Goal: Information Seeking & Learning: Learn about a topic

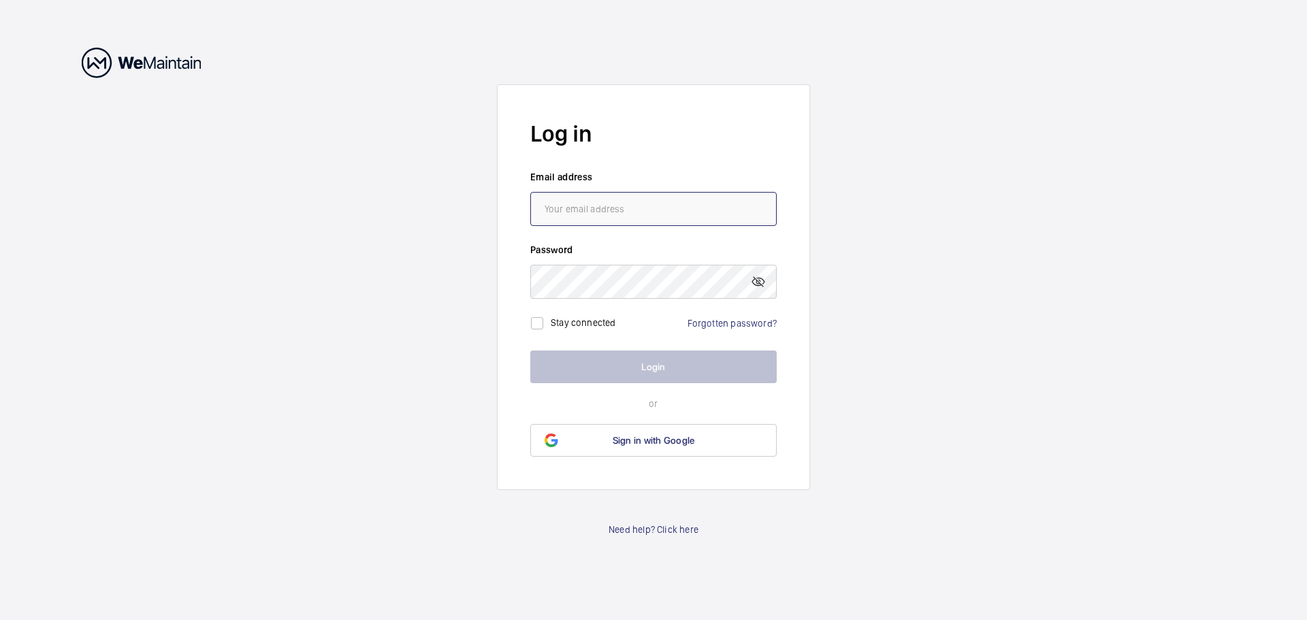
type input "[PERSON_NAME][EMAIL_ADDRESS][DOMAIN_NAME]"
click at [626, 366] on button "Login" at bounding box center [653, 367] width 246 height 33
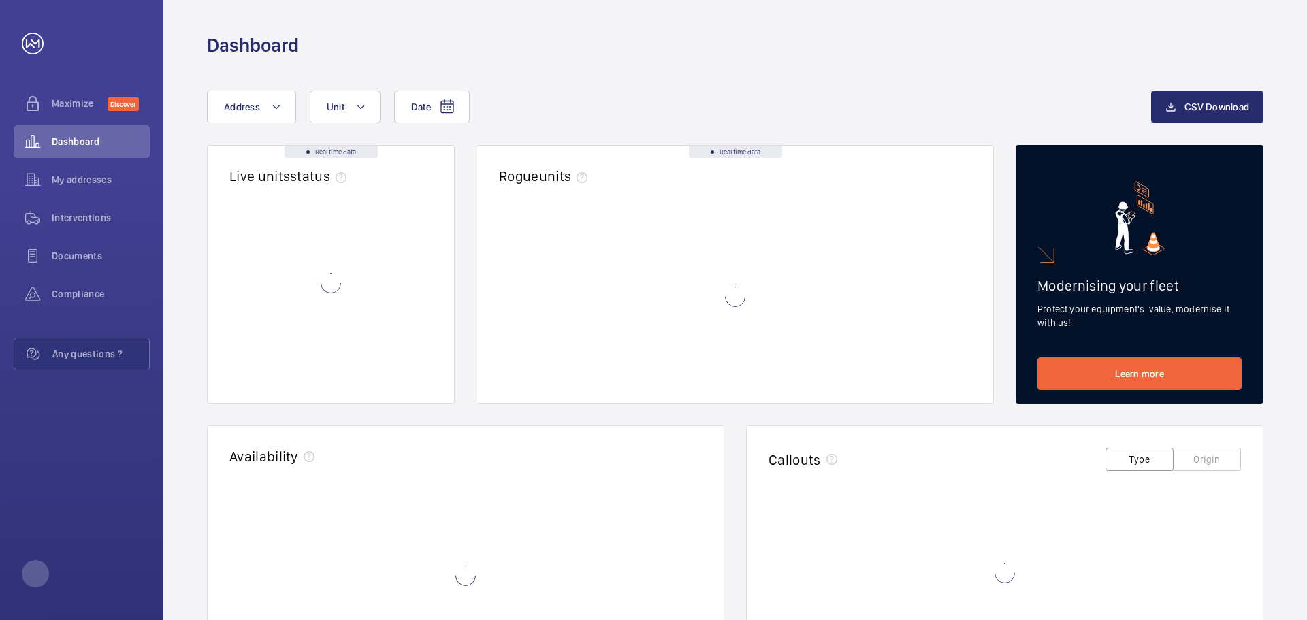
click at [641, 368] on wm-front-async-data-loader at bounding box center [735, 297] width 473 height 170
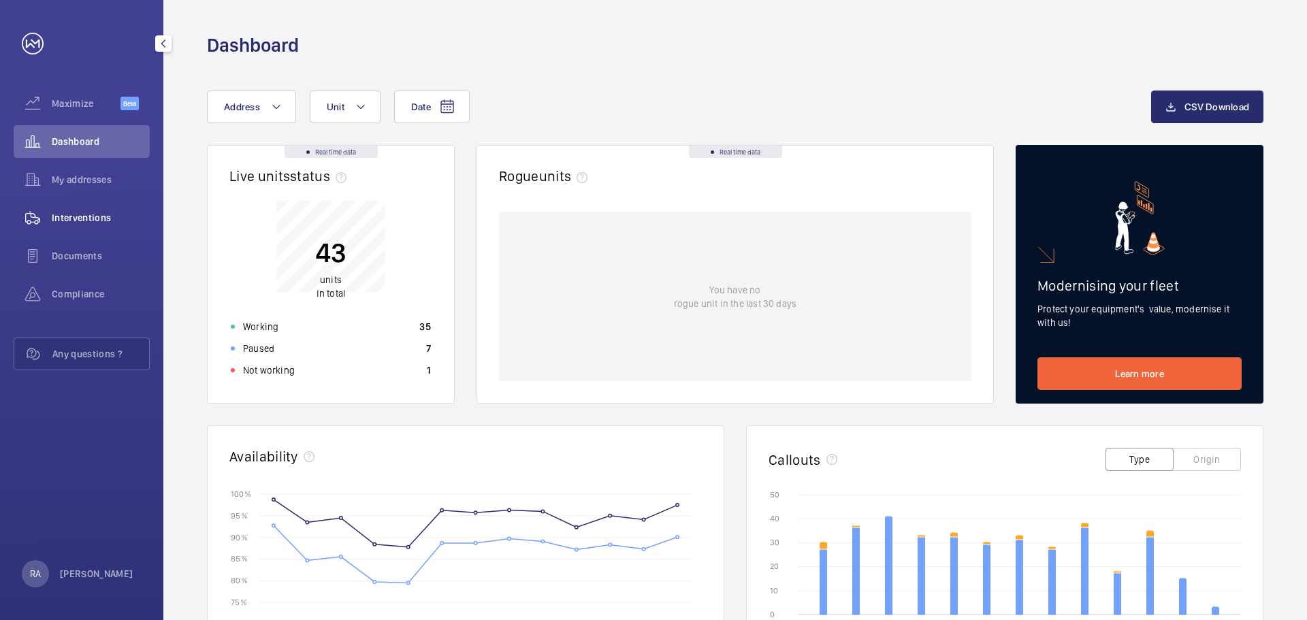
click at [79, 218] on span "Interventions" at bounding box center [101, 218] width 98 height 14
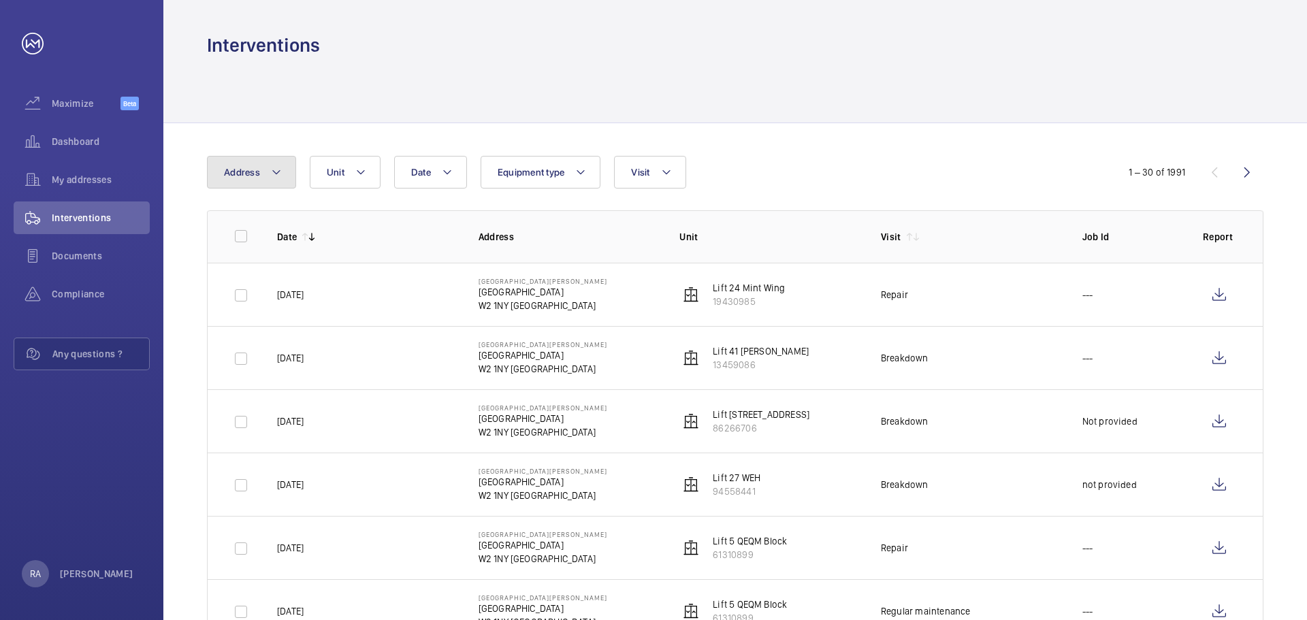
click at [276, 166] on mat-icon at bounding box center [276, 172] width 11 height 16
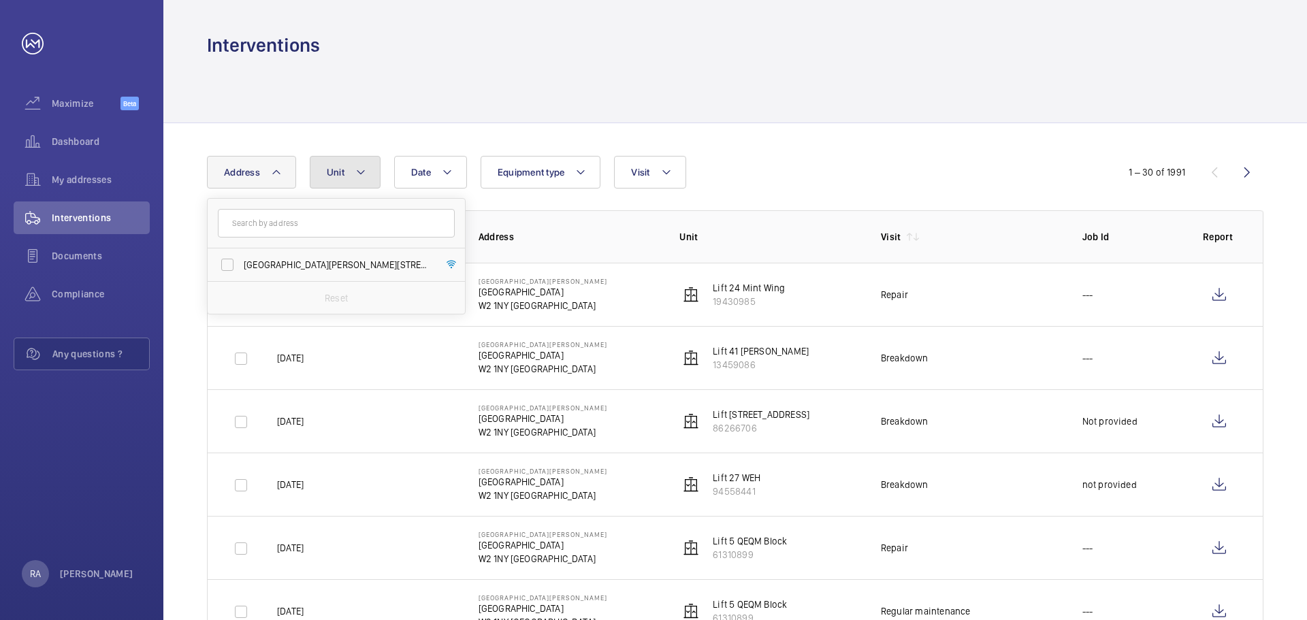
click at [360, 165] on mat-icon at bounding box center [360, 172] width 11 height 16
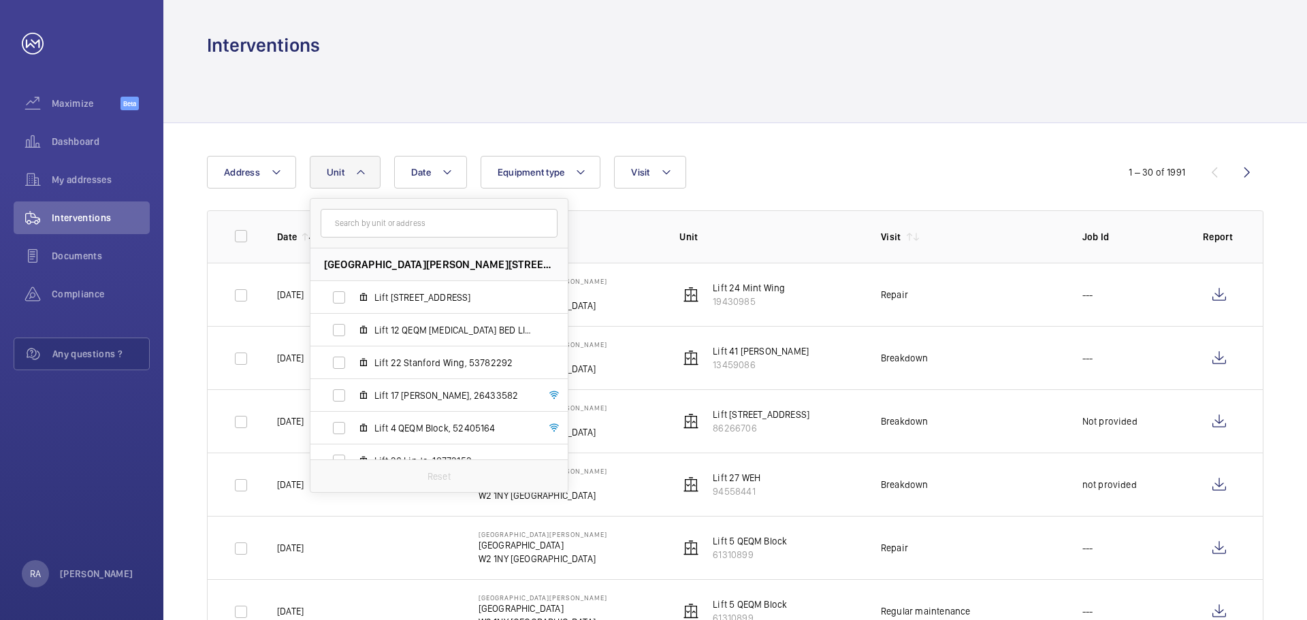
click at [352, 222] on input "text" at bounding box center [439, 223] width 237 height 29
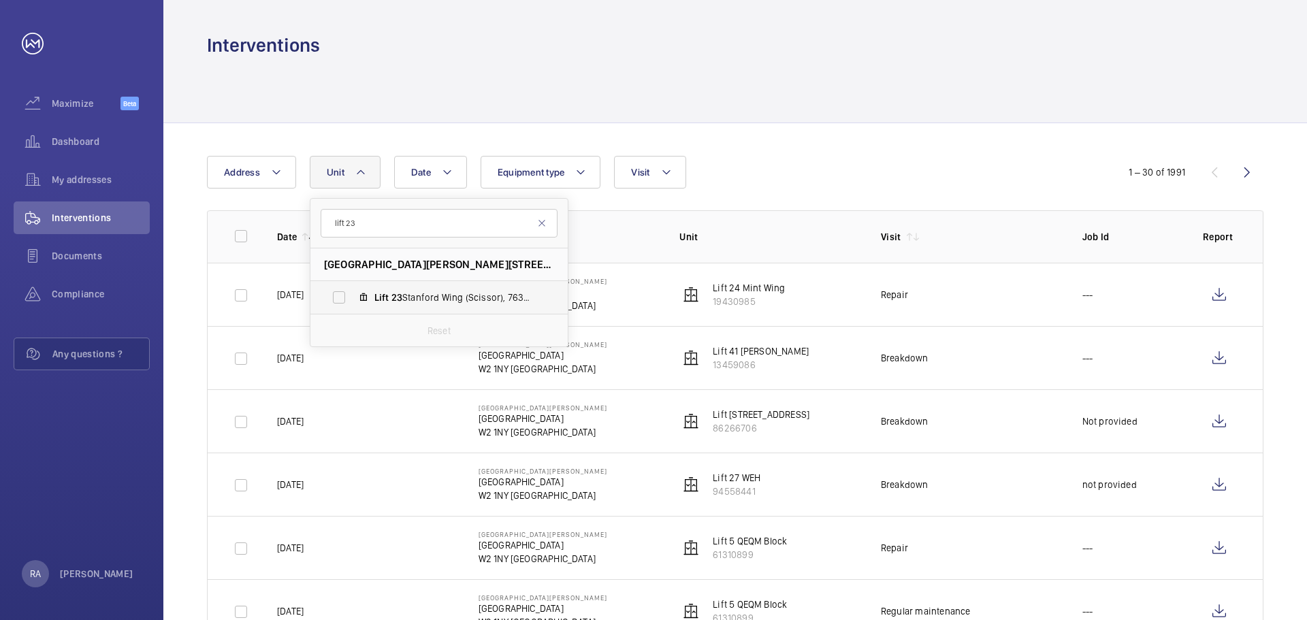
type input "lift 23"
click at [335, 297] on label "Lift 23 Stanford Wing (Scissor), 76317553" at bounding box center [428, 297] width 236 height 33
click at [335, 297] on input "Lift 23 Stanford Wing (Scissor), 76317553" at bounding box center [338, 297] width 27 height 27
checkbox input "true"
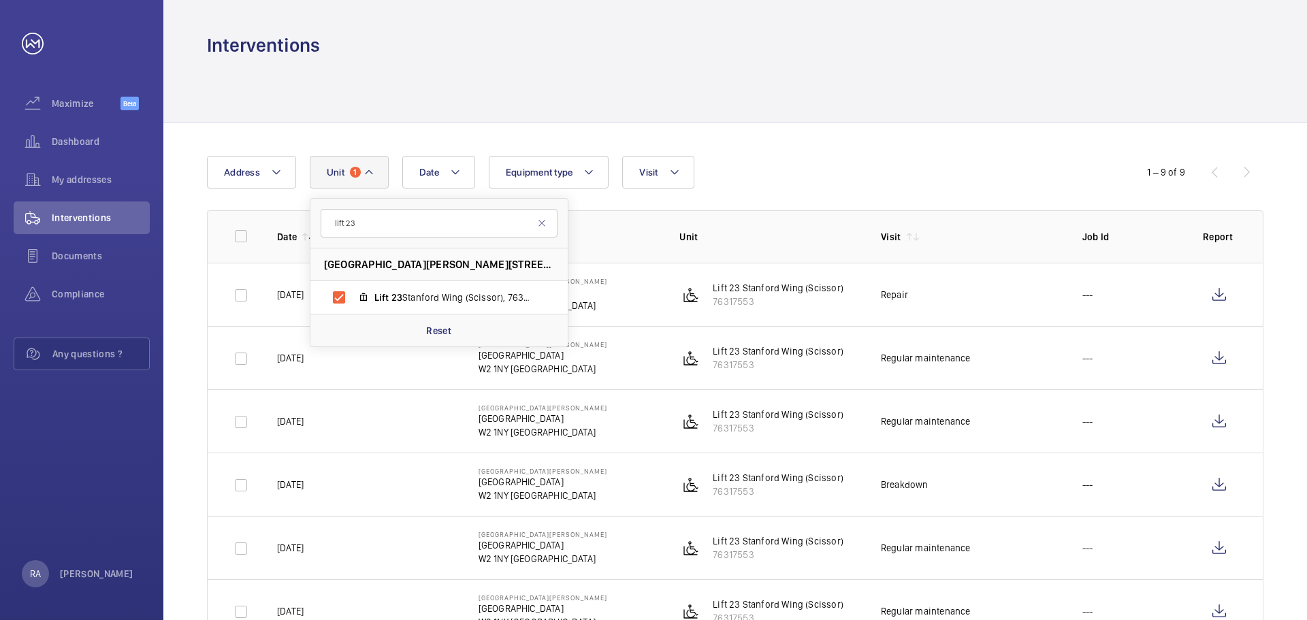
click at [817, 138] on div "Date Address [STREET_ADDRESS][PERSON_NAME] Lift 23 [GEOGRAPHIC_DATA] (Scissor),…" at bounding box center [735, 494] width 1144 height 743
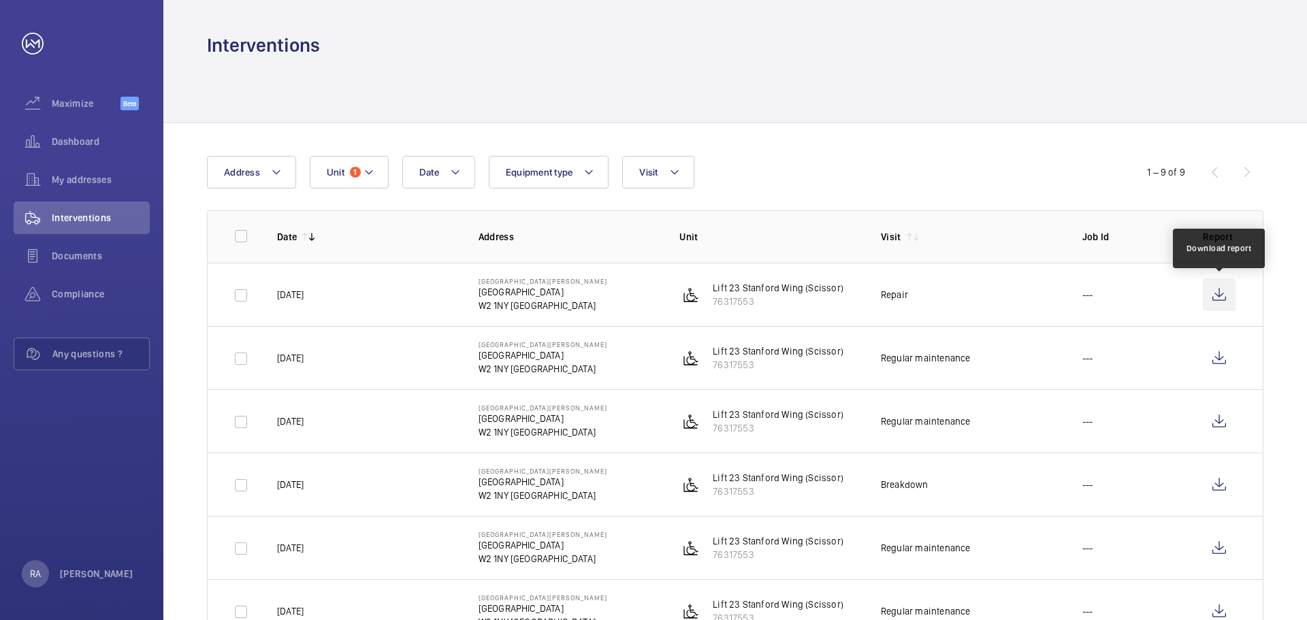
click at [1222, 292] on wm-front-icon-button at bounding box center [1219, 294] width 33 height 33
click at [83, 148] on div "Dashboard" at bounding box center [82, 141] width 136 height 33
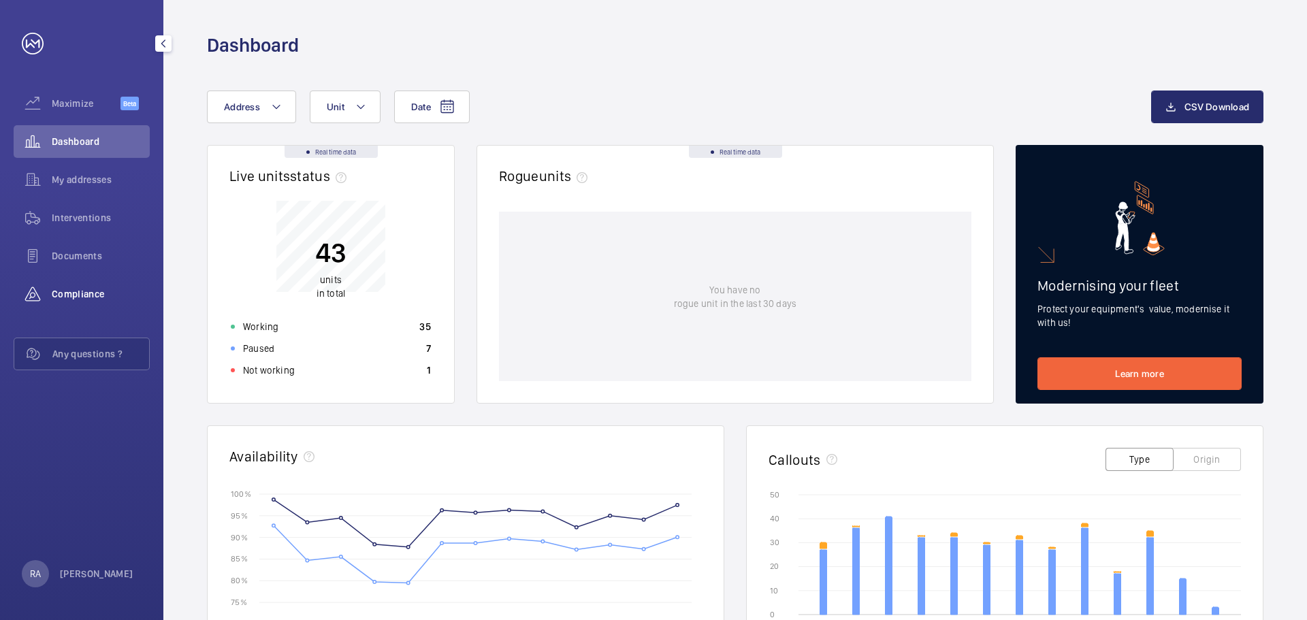
click at [87, 298] on span "Compliance" at bounding box center [101, 294] width 98 height 14
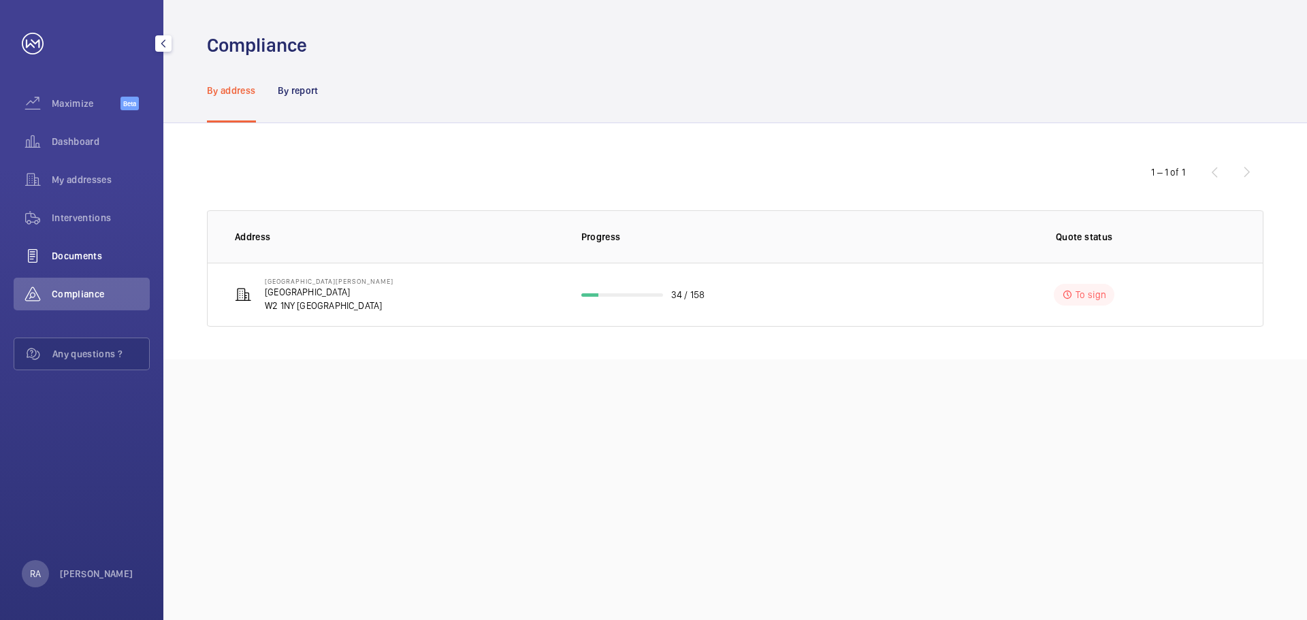
click at [82, 255] on span "Documents" at bounding box center [101, 256] width 98 height 14
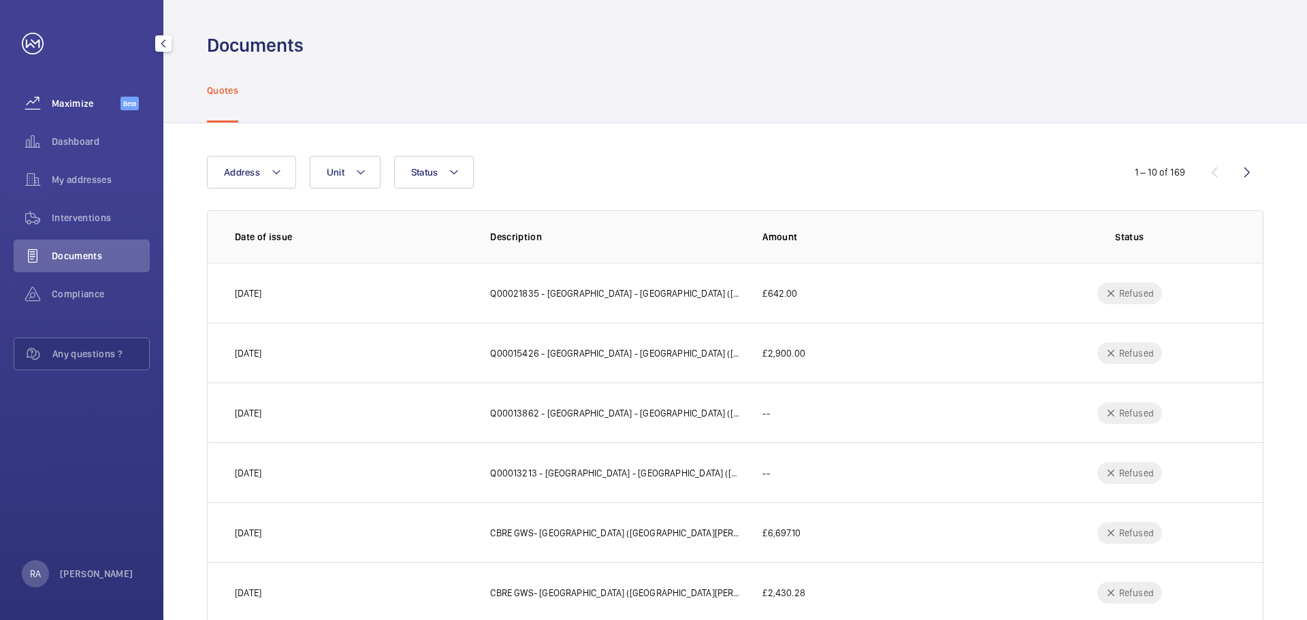
click at [79, 102] on span "Maximize" at bounding box center [86, 104] width 69 height 14
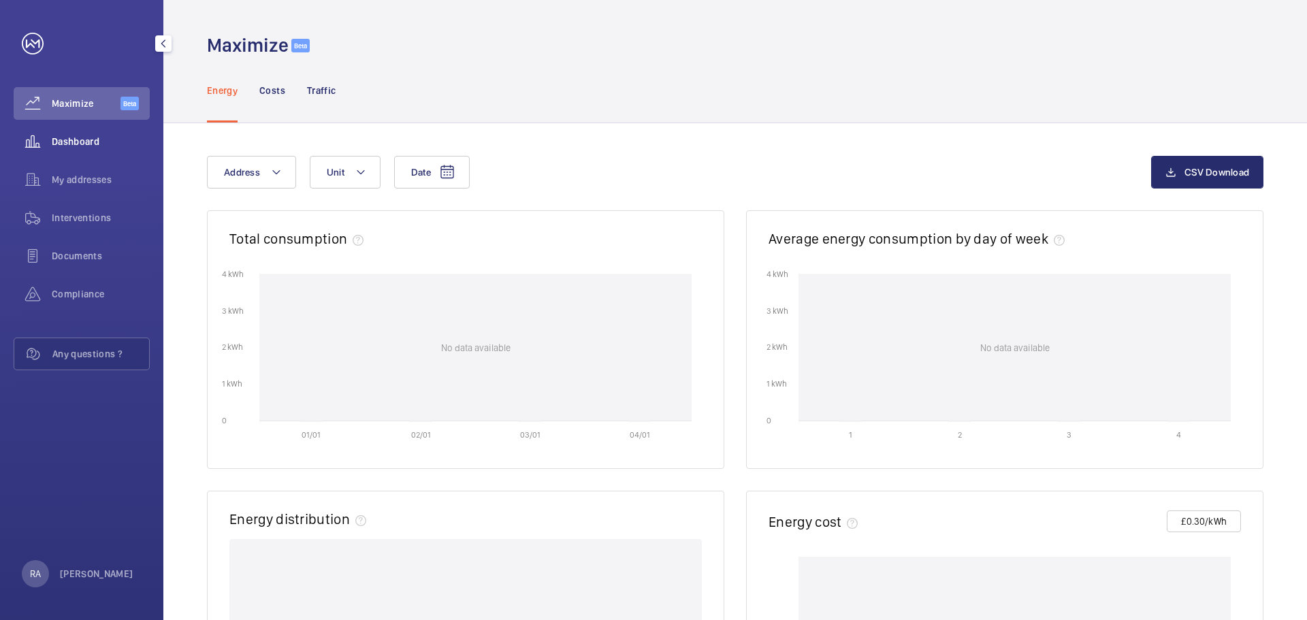
click at [84, 134] on div "Dashboard" at bounding box center [82, 141] width 136 height 33
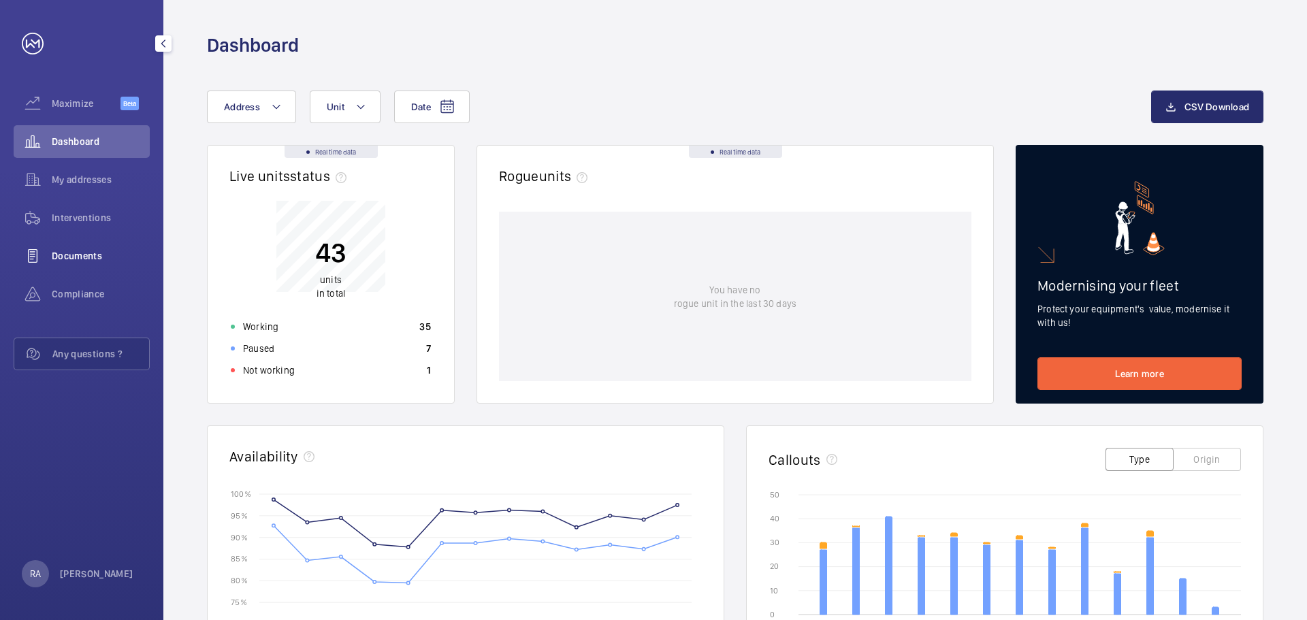
click at [76, 257] on span "Documents" at bounding box center [101, 256] width 98 height 14
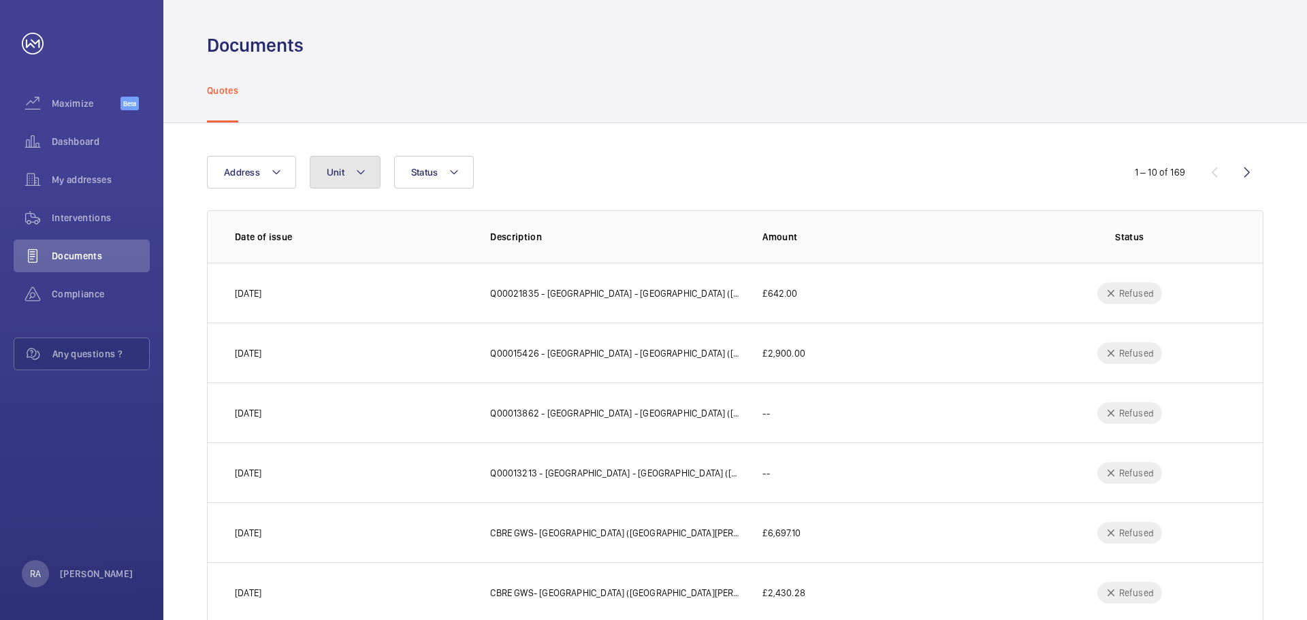
click at [347, 164] on button "Unit" at bounding box center [345, 172] width 71 height 33
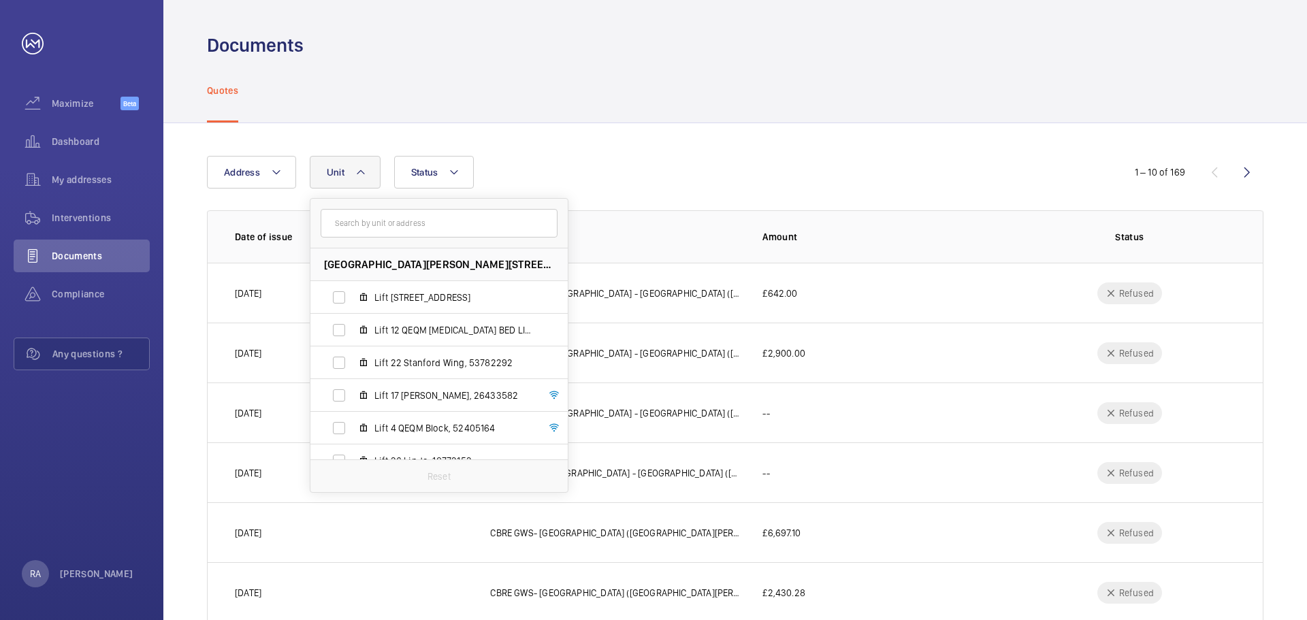
click at [367, 225] on input "text" at bounding box center [439, 223] width 237 height 29
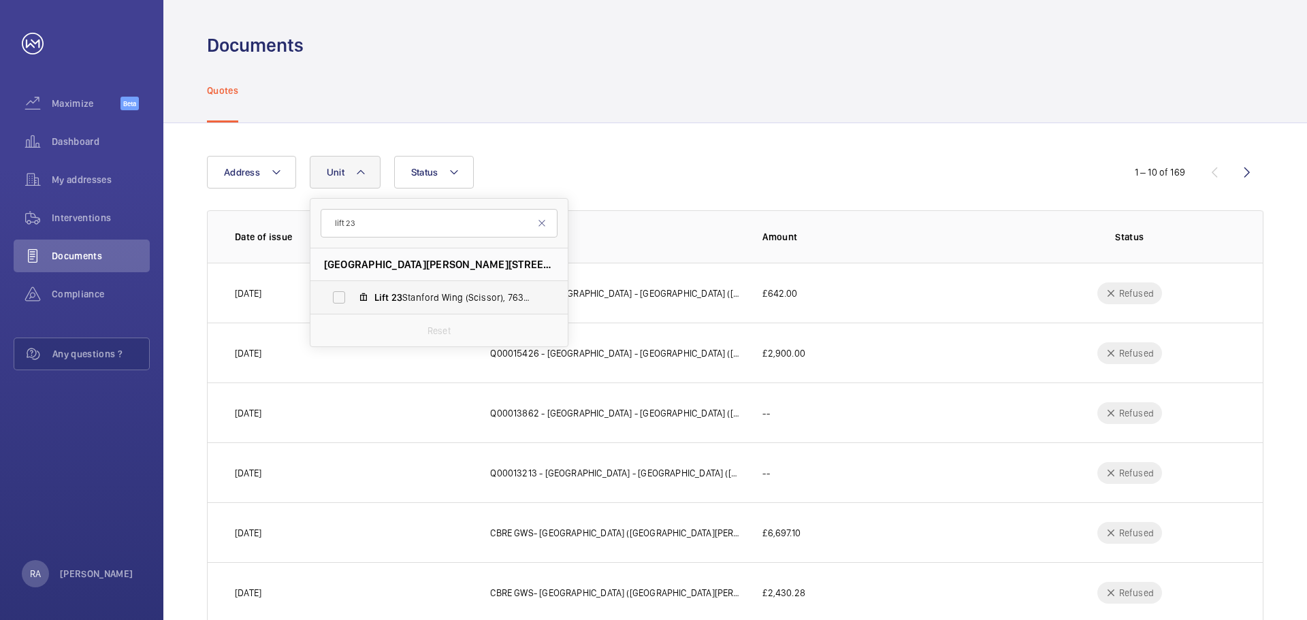
type input "lift 23"
click at [334, 301] on label "Lift 23 Stanford Wing (Scissor), 76317553" at bounding box center [428, 297] width 236 height 33
click at [334, 301] on input "Lift 23 Stanford Wing (Scissor), 76317553" at bounding box center [338, 297] width 27 height 27
checkbox input "true"
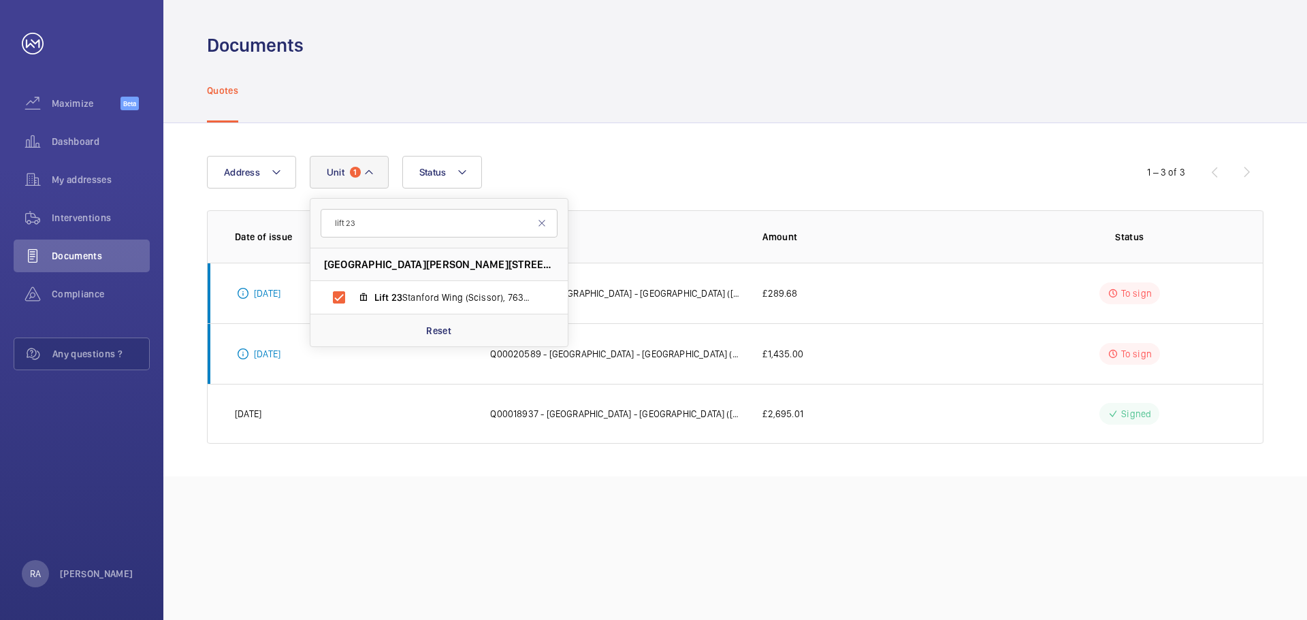
click at [591, 140] on div "Address [STREET_ADDRESS][PERSON_NAME] Lift 23 [GEOGRAPHIC_DATA] (Scissor), 7631…" at bounding box center [735, 299] width 1144 height 353
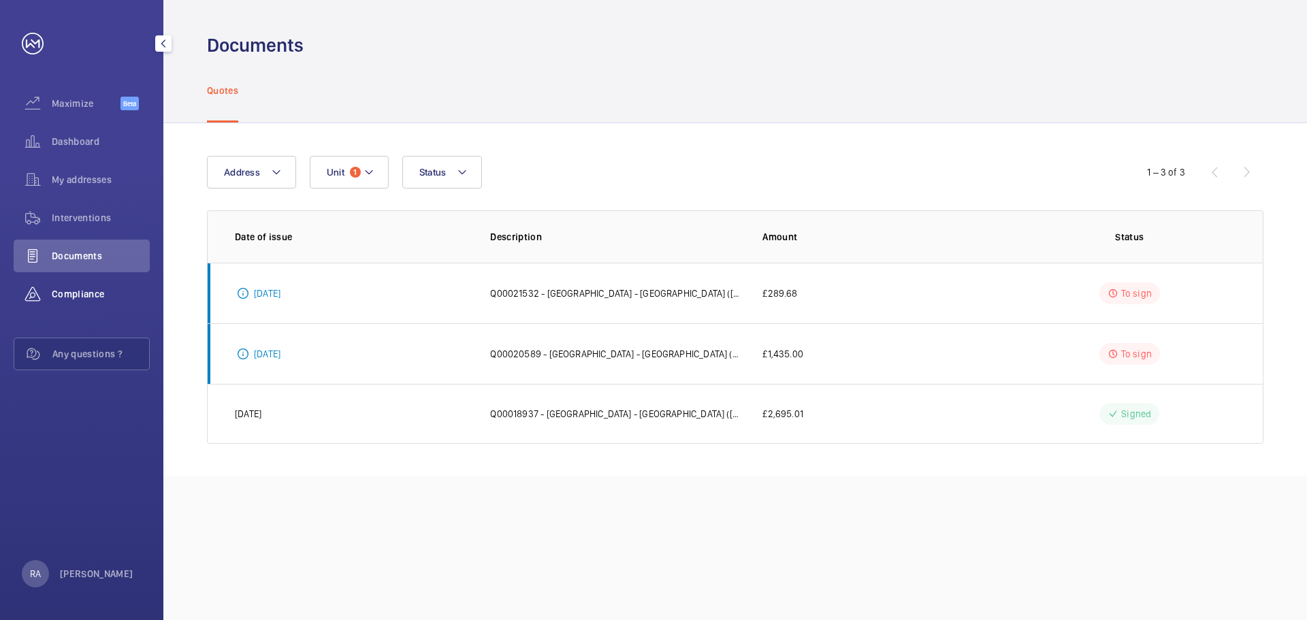
click at [87, 291] on span "Compliance" at bounding box center [101, 294] width 98 height 14
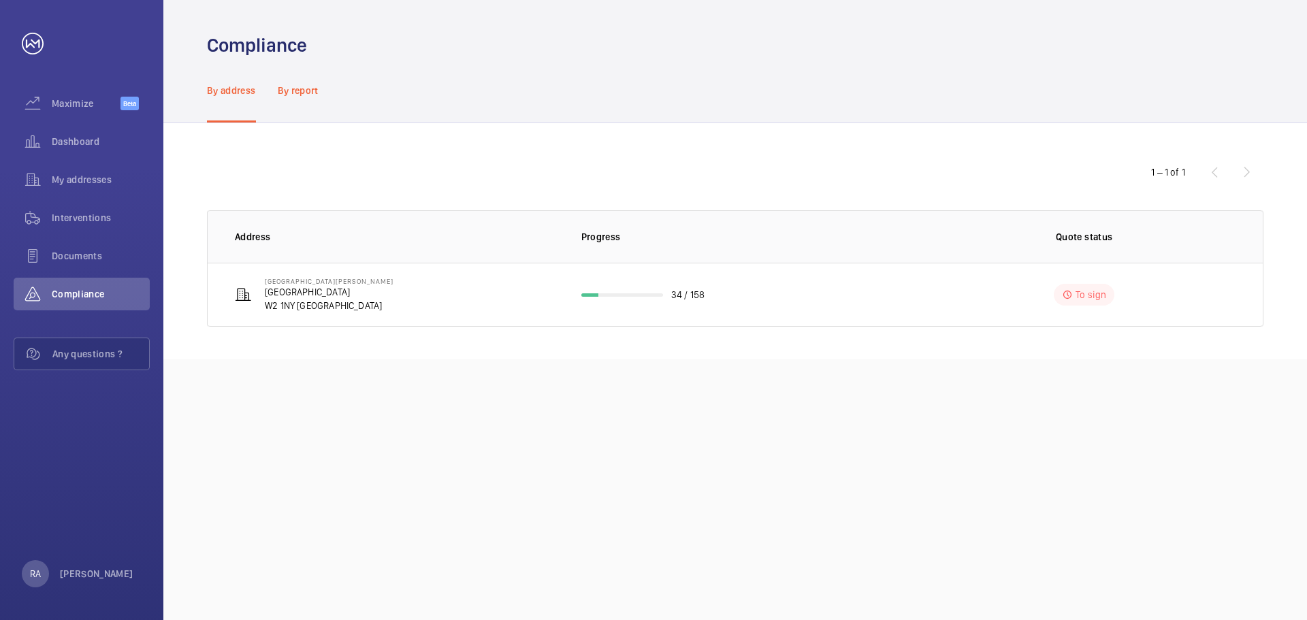
click at [314, 87] on p "By report" at bounding box center [298, 91] width 41 height 14
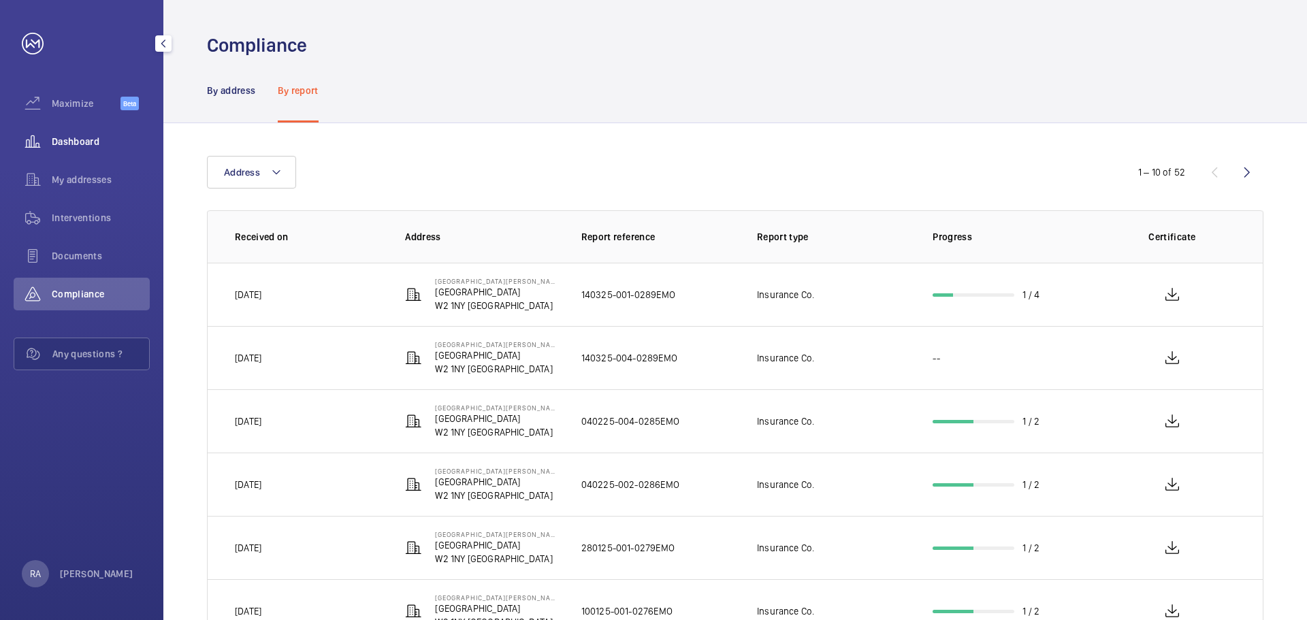
click at [57, 137] on span "Dashboard" at bounding box center [101, 142] width 98 height 14
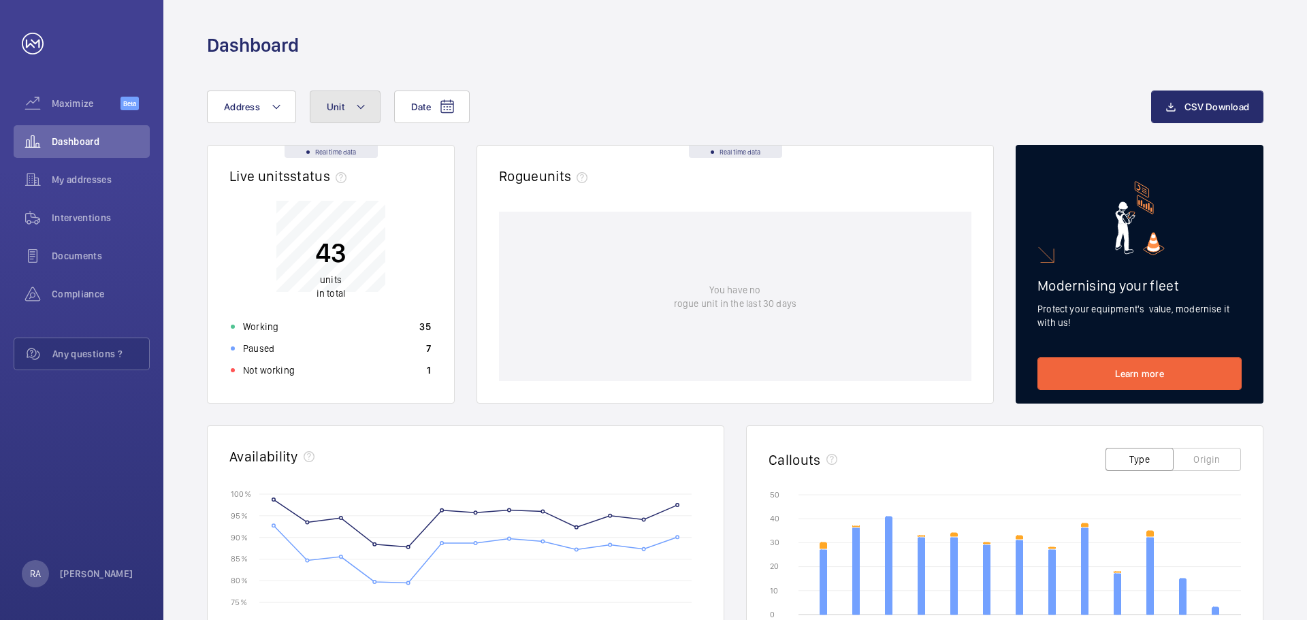
click at [368, 100] on button "Unit" at bounding box center [345, 107] width 71 height 33
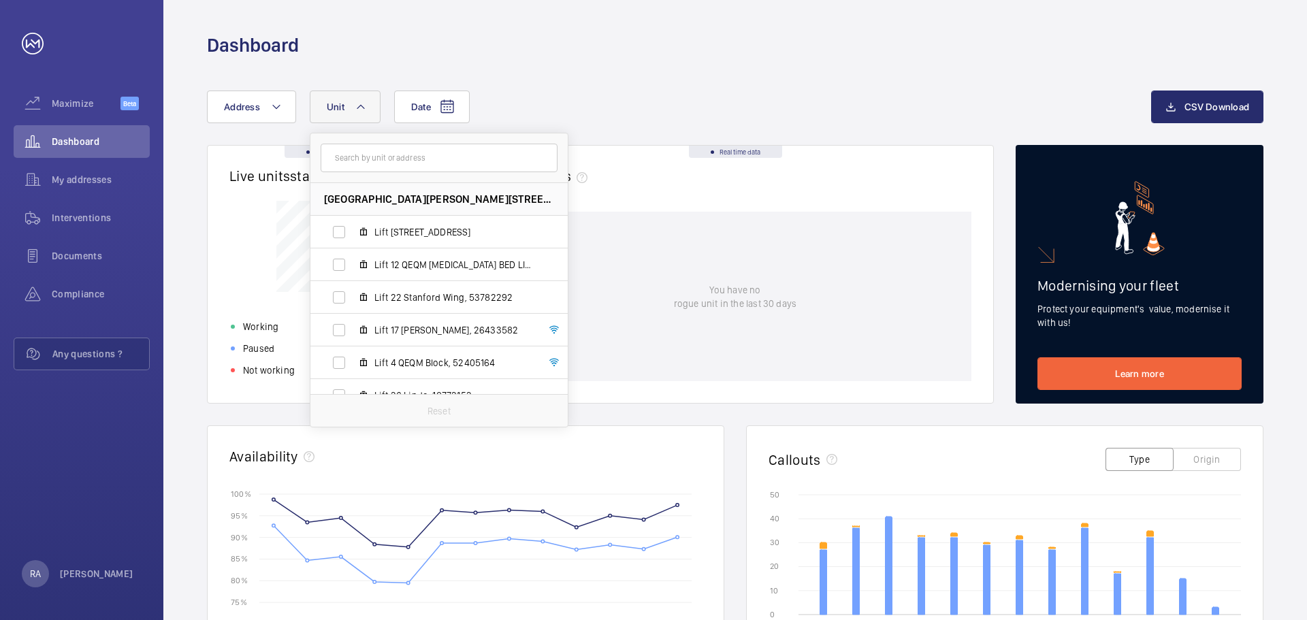
click at [388, 165] on input "text" at bounding box center [439, 158] width 237 height 29
type input "lift 23"
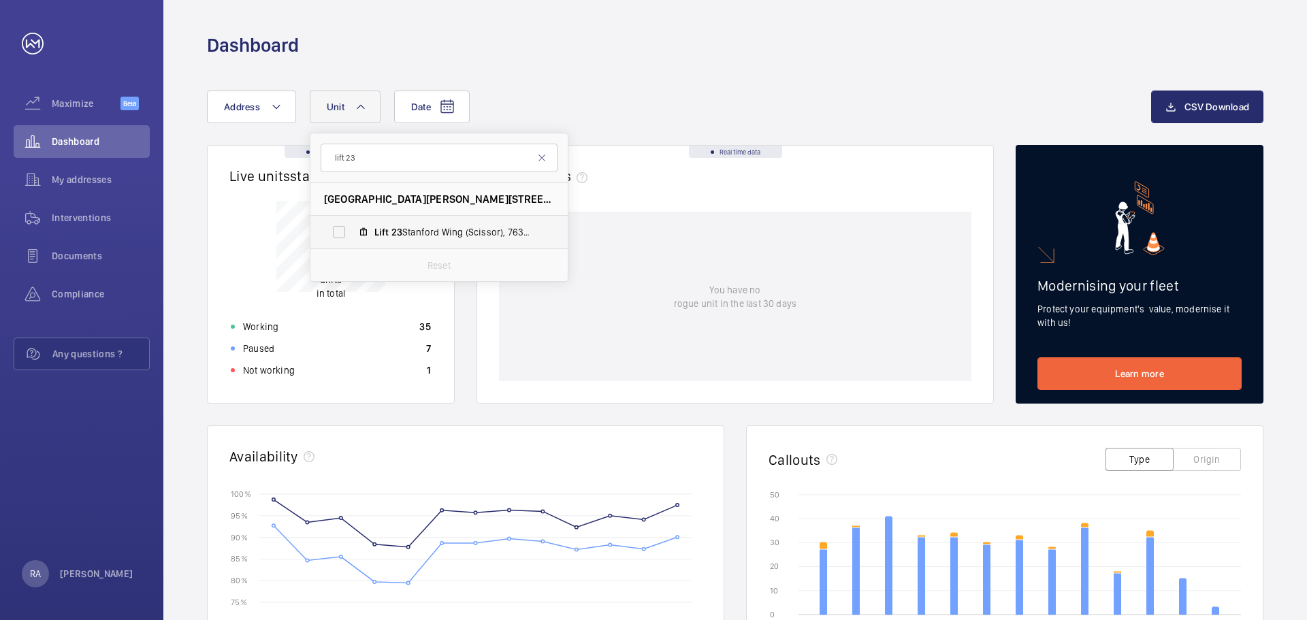
click at [336, 229] on label "Lift 23 Stanford Wing (Scissor), 76317553" at bounding box center [428, 232] width 236 height 33
click at [336, 229] on input "Lift 23 Stanford Wing (Scissor), 76317553" at bounding box center [338, 232] width 27 height 27
checkbox input "true"
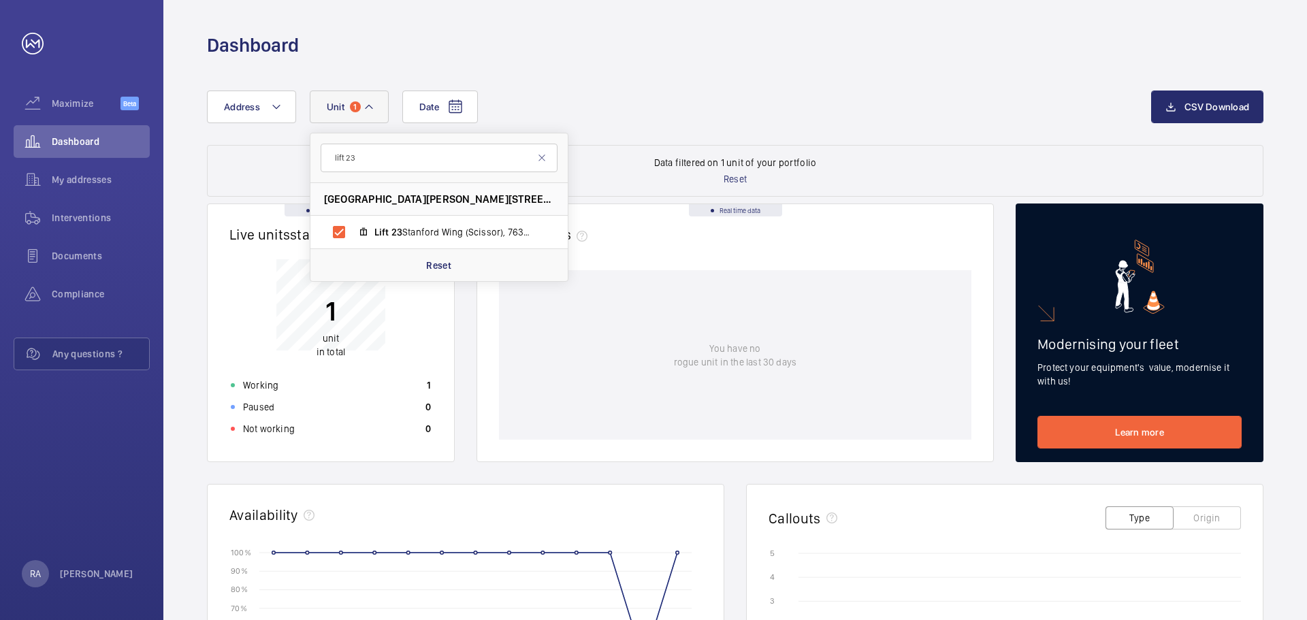
click at [902, 51] on div "Dashboard" at bounding box center [735, 45] width 1057 height 25
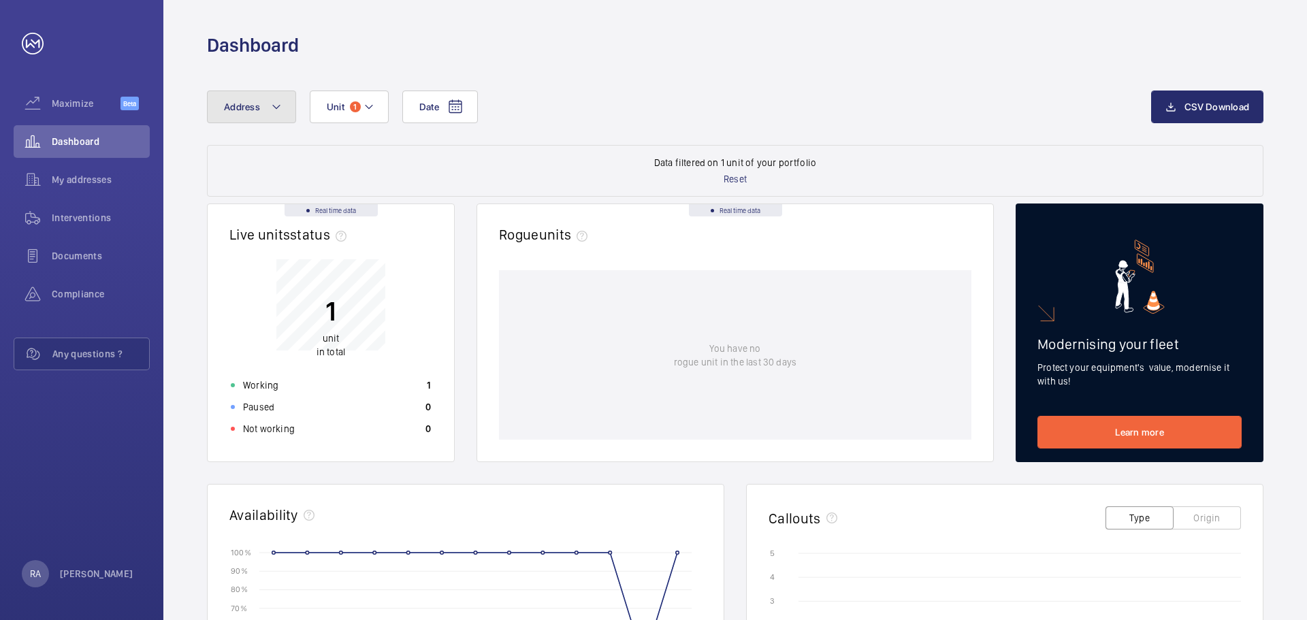
click at [272, 103] on mat-icon at bounding box center [276, 107] width 11 height 16
click at [280, 100] on mat-icon at bounding box center [276, 107] width 11 height 16
click at [479, 42] on div "Dashboard" at bounding box center [735, 45] width 1057 height 25
click at [91, 97] on span "Maximize" at bounding box center [86, 104] width 69 height 14
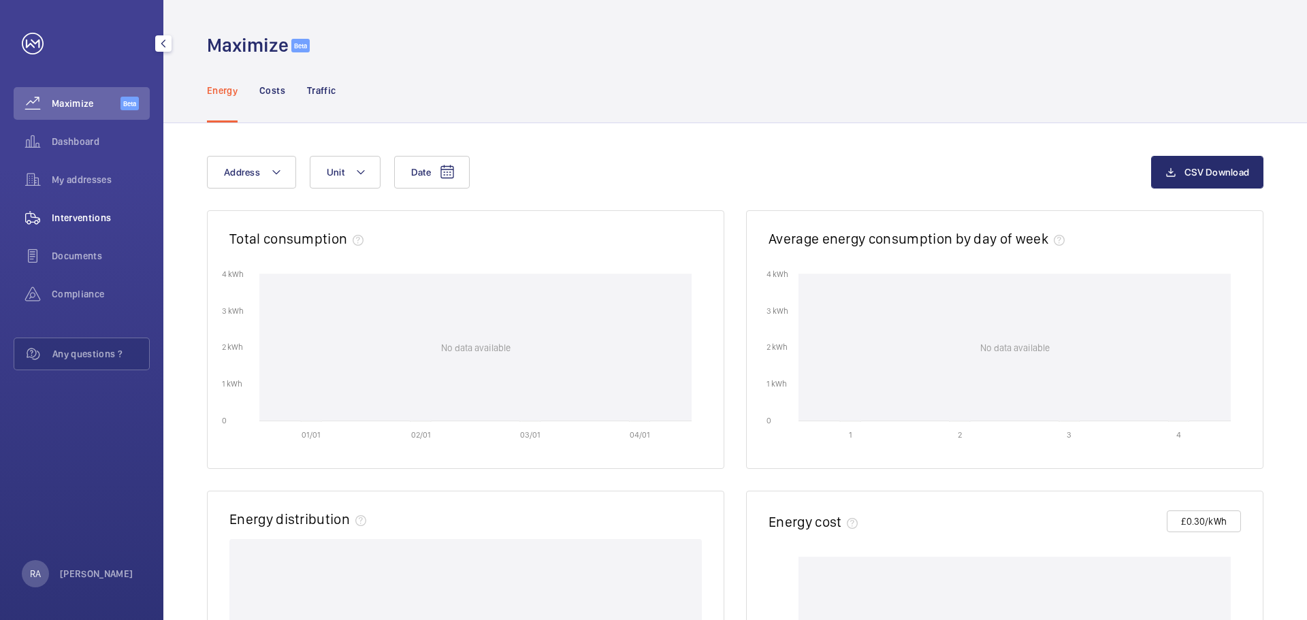
click at [82, 206] on div "Interventions" at bounding box center [82, 218] width 136 height 33
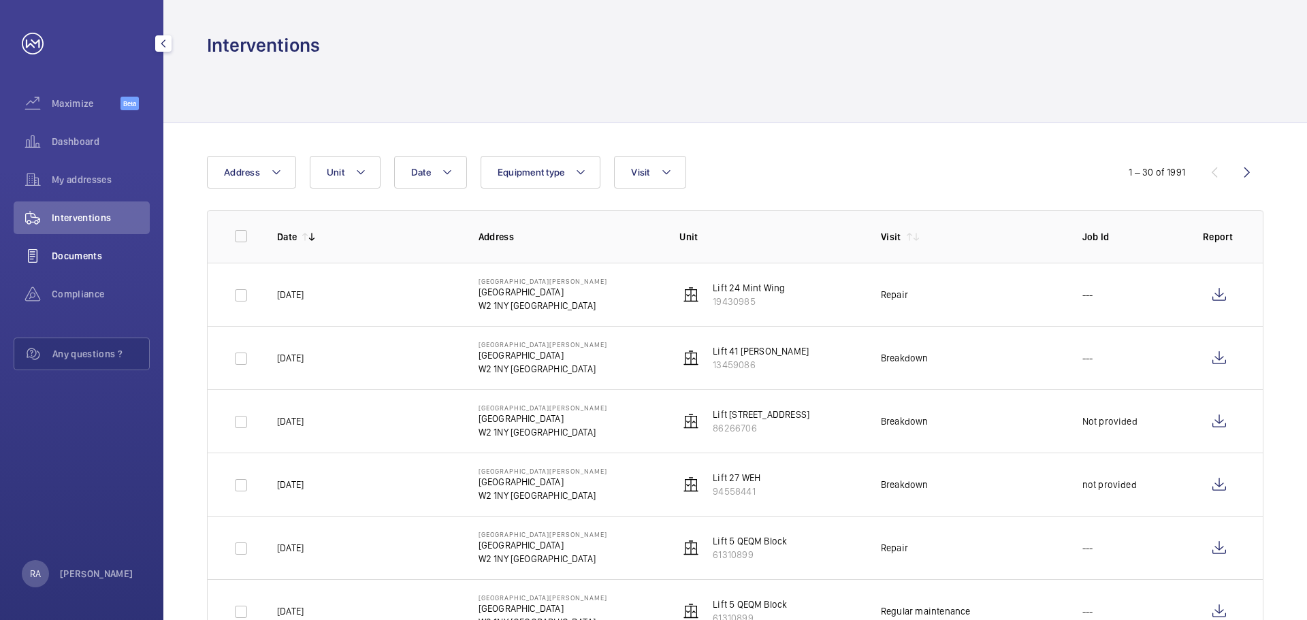
click at [80, 258] on span "Documents" at bounding box center [101, 256] width 98 height 14
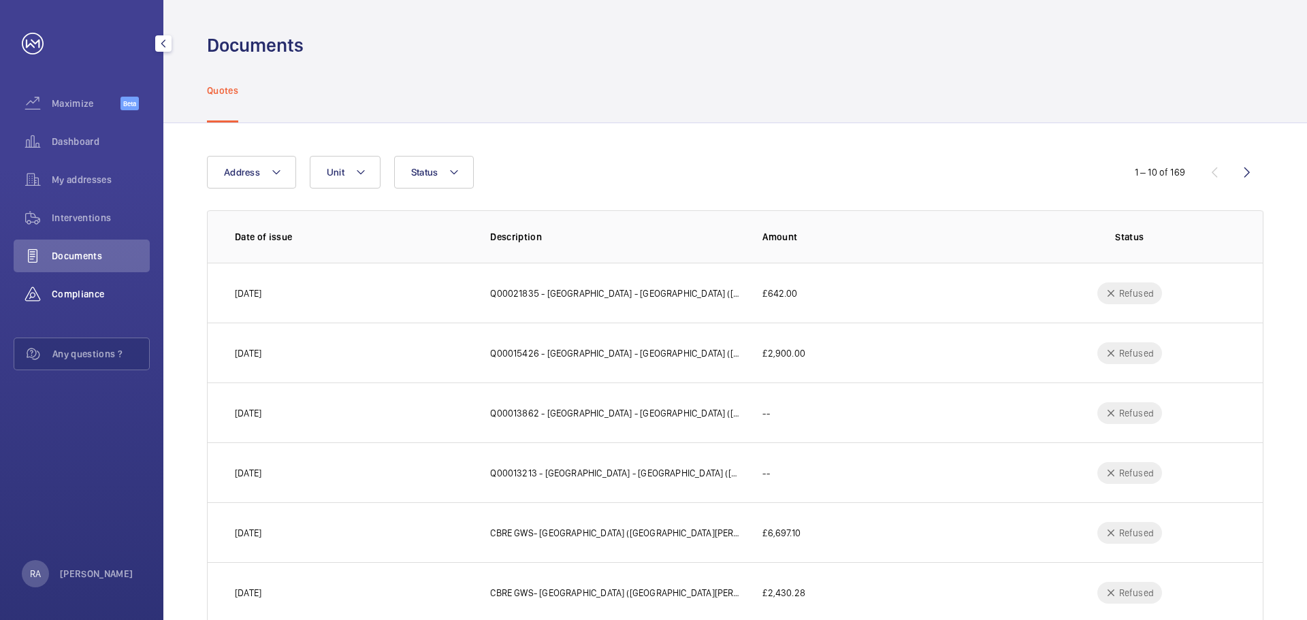
click at [85, 289] on span "Compliance" at bounding box center [101, 294] width 98 height 14
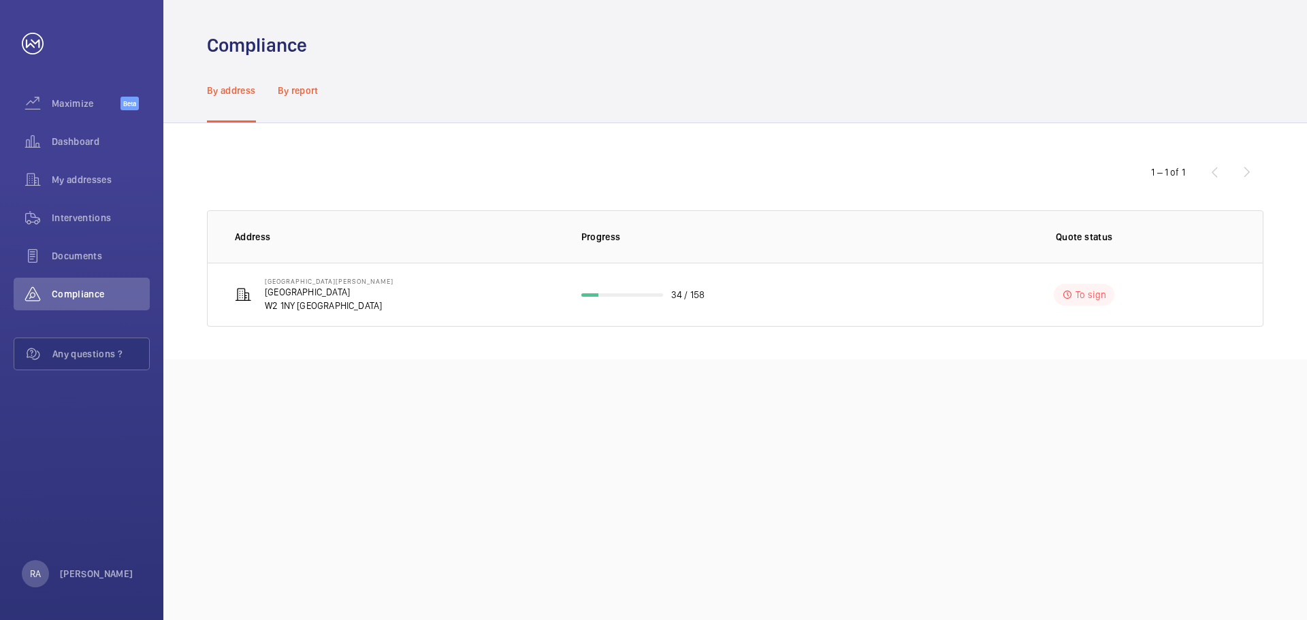
click at [310, 85] on p "By report" at bounding box center [298, 91] width 41 height 14
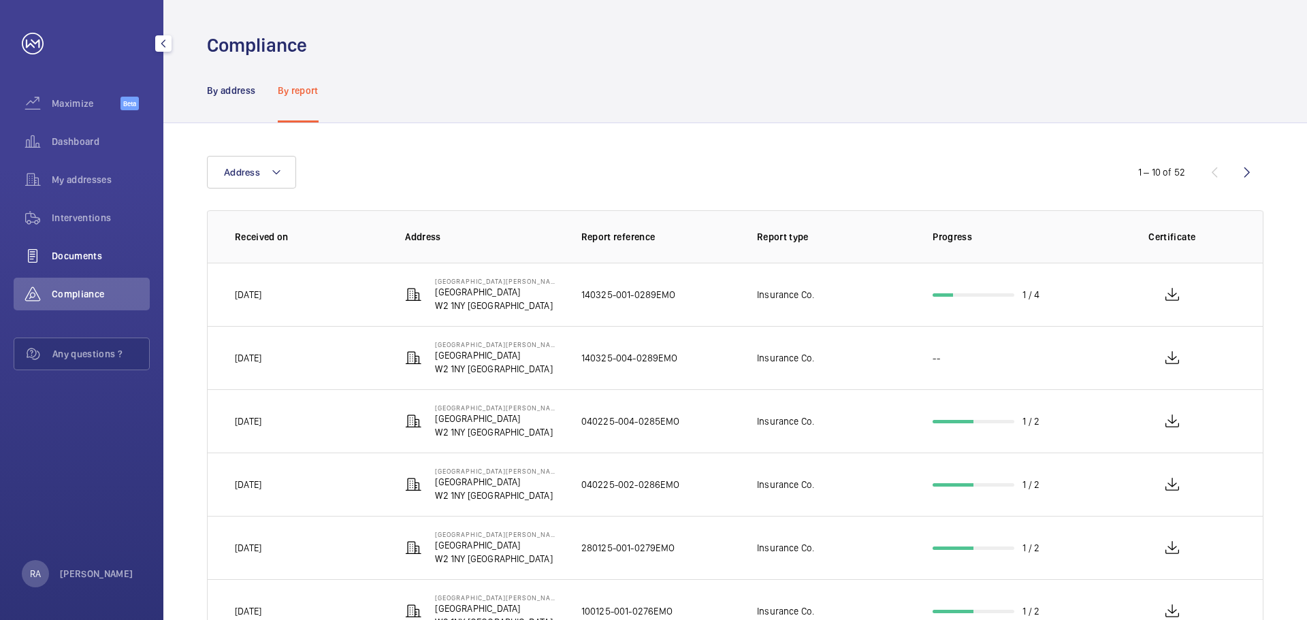
click at [99, 252] on span "Documents" at bounding box center [101, 256] width 98 height 14
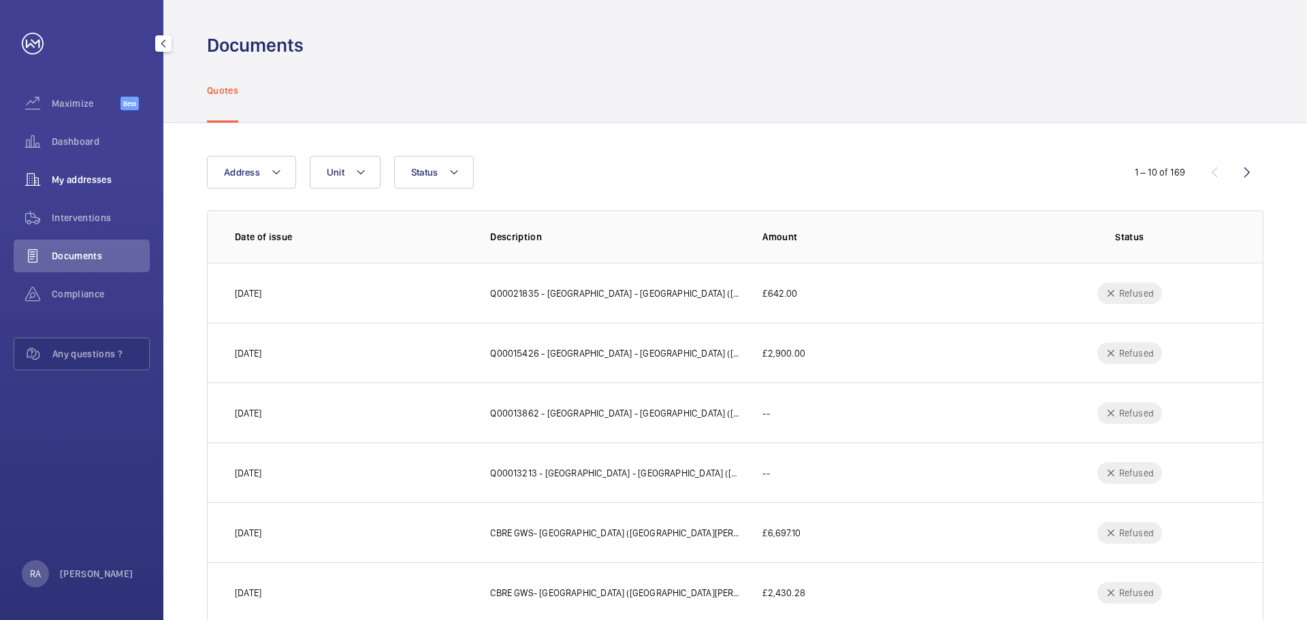
click at [104, 176] on span "My addresses" at bounding box center [101, 180] width 98 height 14
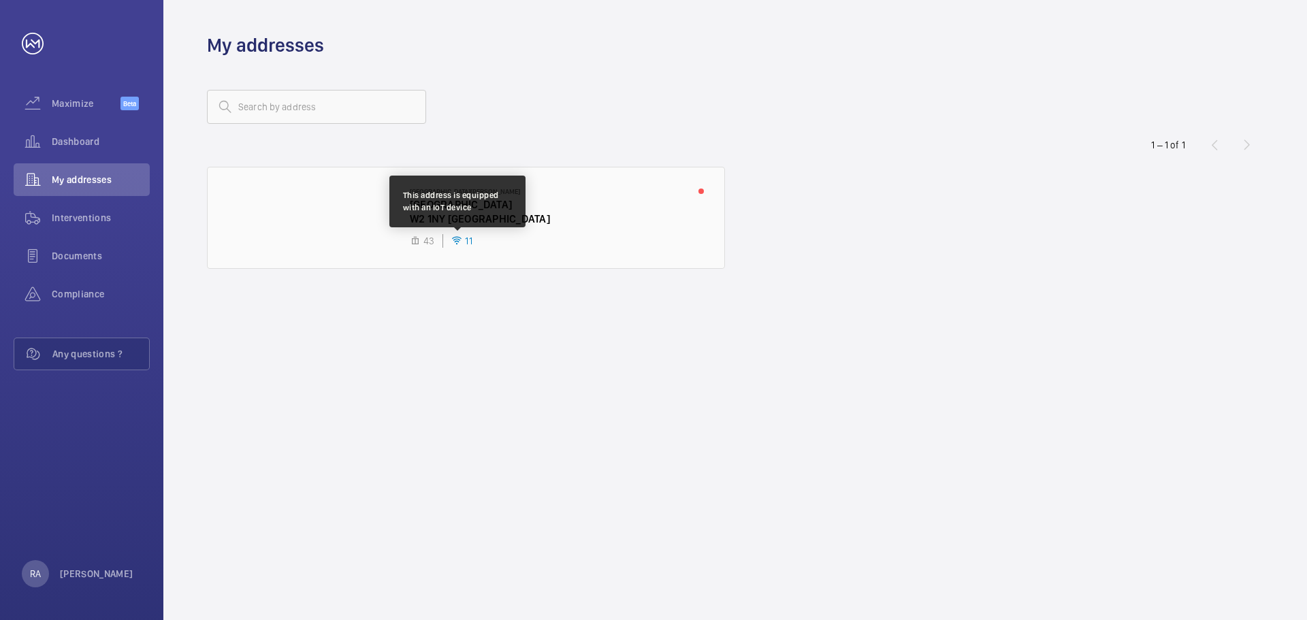
click at [449, 197] on div at bounding box center [466, 218] width 517 height 101
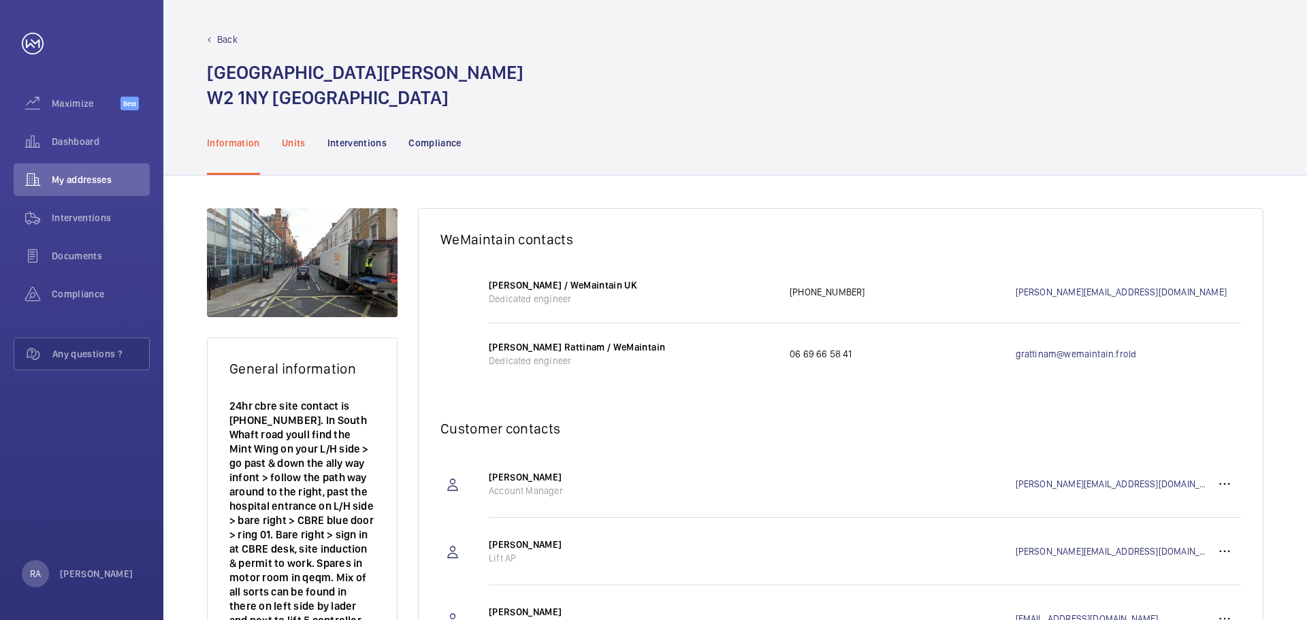
click at [293, 140] on p "Units" at bounding box center [294, 143] width 24 height 14
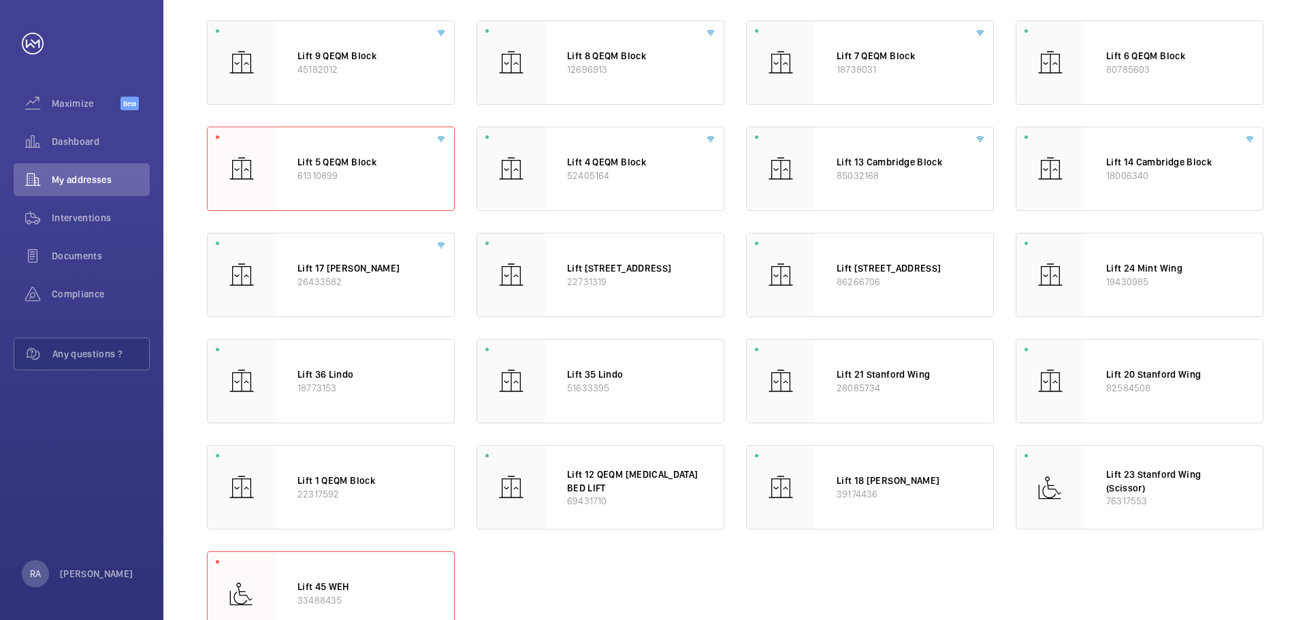
scroll to position [661, 0]
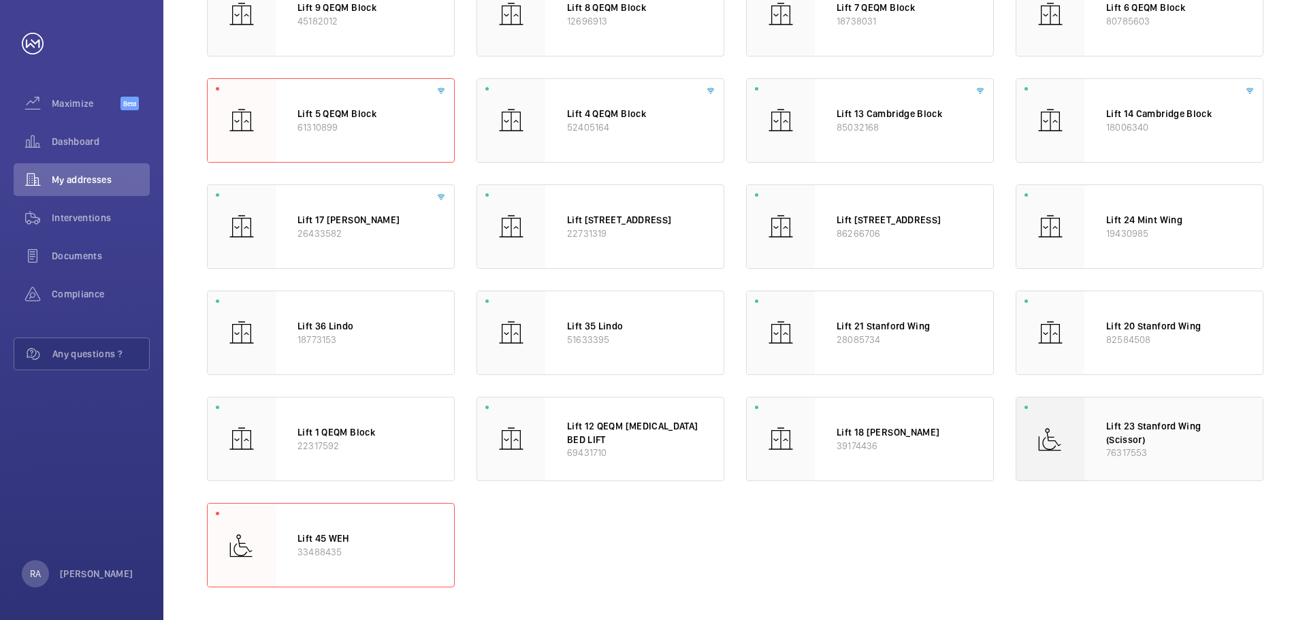
click at [1149, 426] on p "Lift 23 Stanford Wing (Scissor)" at bounding box center [1173, 432] width 135 height 27
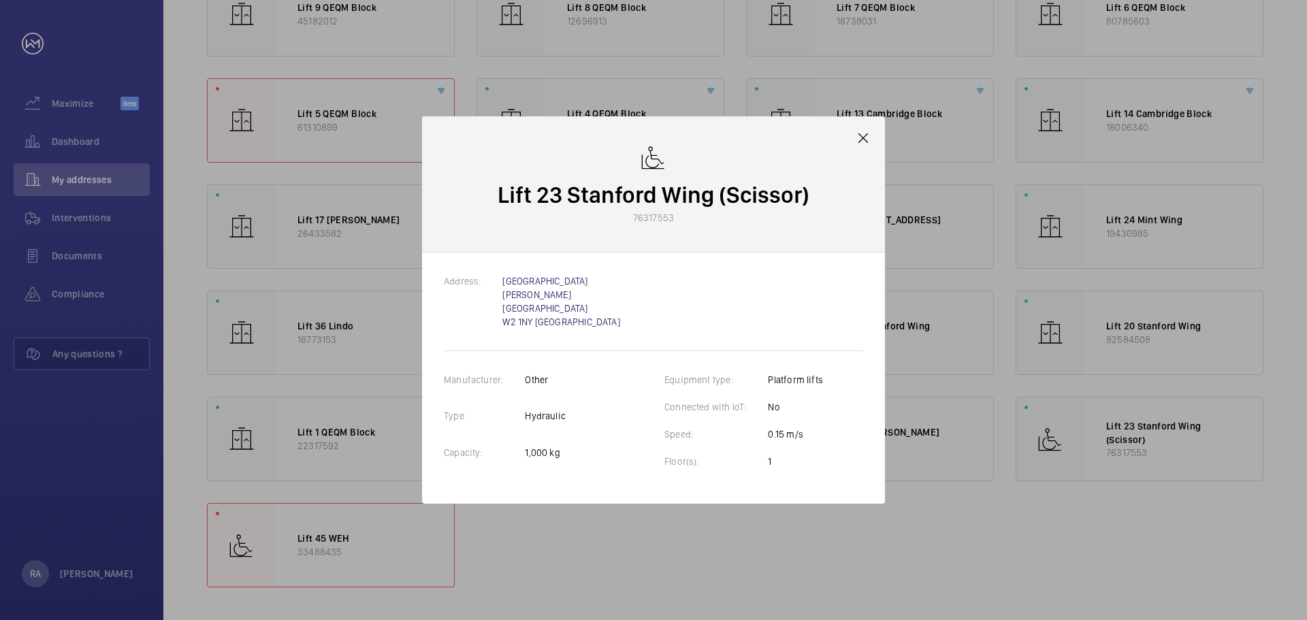
click at [862, 142] on mat-icon at bounding box center [863, 138] width 16 height 16
